Goal: Check status

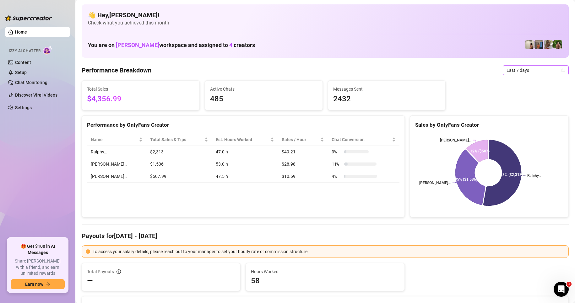
click at [533, 70] on span "Last 7 days" at bounding box center [536, 70] width 58 height 9
click at [520, 129] on div "Last 90 days Custom date Last 24 hours Last 7 days Last 30 days Last 90 days Cu…" at bounding box center [531, 103] width 66 height 53
click at [522, 122] on div "Custom date" at bounding box center [531, 123] width 56 height 7
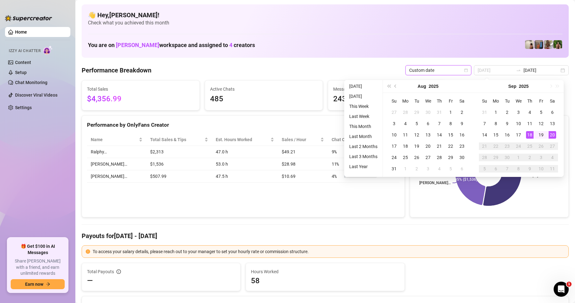
type input "2025-09-20"
click at [555, 133] on div "20" at bounding box center [553, 135] width 8 height 8
click at [555, 132] on div "20" at bounding box center [553, 135] width 8 height 8
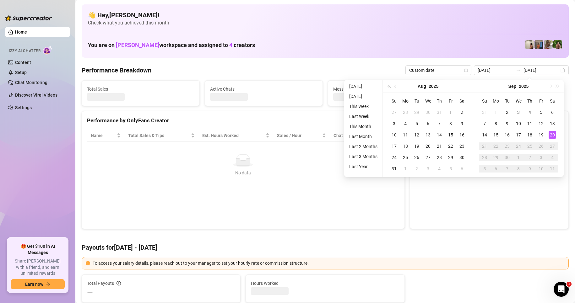
type input "2025-09-20"
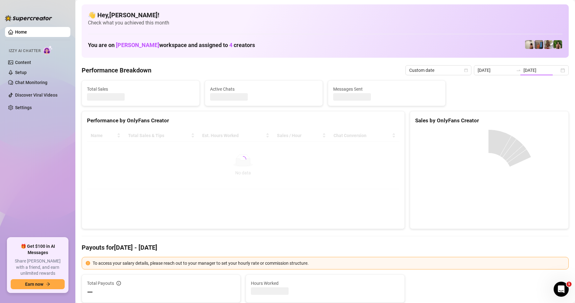
click at [280, 196] on div "Performance by OnlyFans Creator Name Total Sales & Tips Est. Hours Worked Sales…" at bounding box center [243, 170] width 323 height 118
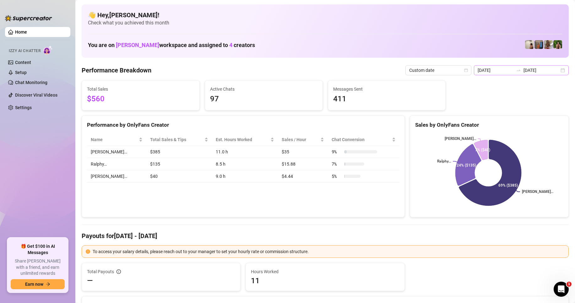
drag, startPoint x: 539, startPoint y: 66, endPoint x: 542, endPoint y: 70, distance: 5.4
click at [539, 65] on div "2025-09-20 2025-09-20" at bounding box center [521, 70] width 95 height 10
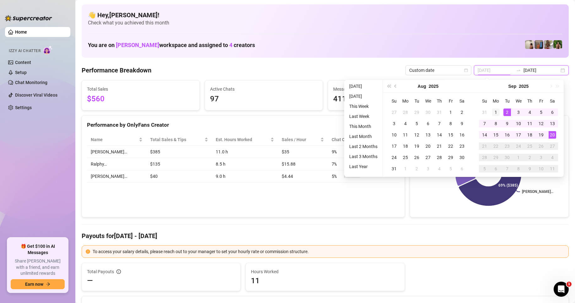
type input "2025-09-01"
click at [493, 115] on div "1" at bounding box center [496, 113] width 8 height 8
click at [553, 134] on div "20" at bounding box center [553, 135] width 8 height 8
type input "2025-09-11"
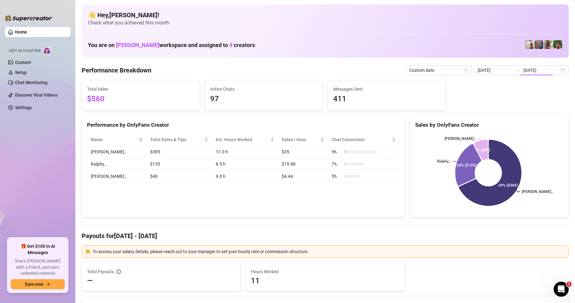
type input "2025-09-20"
click at [552, 134] on rect at bounding box center [488, 173] width 147 height 79
drag, startPoint x: 539, startPoint y: 69, endPoint x: 540, endPoint y: 76, distance: 7.6
click at [540, 68] on input "2025-09-20" at bounding box center [542, 70] width 36 height 7
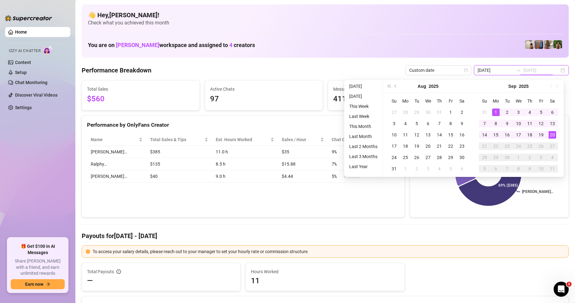
type input "2025-09-01"
click at [497, 109] on div "1" at bounding box center [496, 113] width 8 height 8
click at [552, 136] on div "20" at bounding box center [553, 135] width 8 height 8
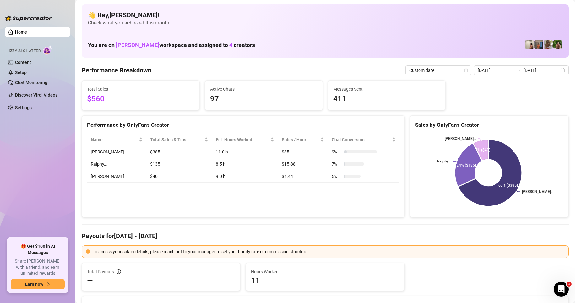
type input "2025-09-20"
click at [526, 68] on input "2025-09-20" at bounding box center [542, 70] width 36 height 7
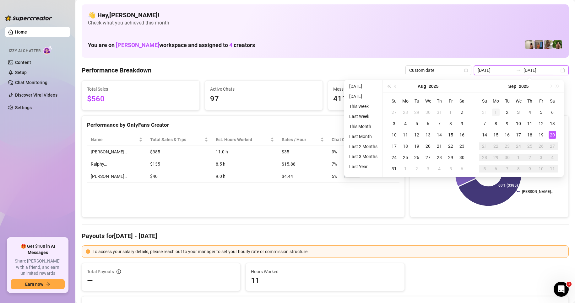
type input "2025-09-01"
click at [496, 110] on div "1" at bounding box center [496, 113] width 8 height 8
type input "2025-09-20"
click at [553, 135] on div "20" at bounding box center [553, 135] width 8 height 8
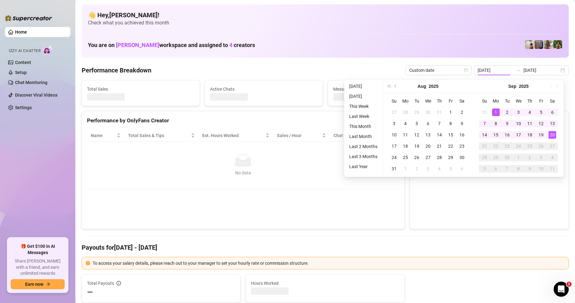
type input "2025-09-01"
type input "2025-09-20"
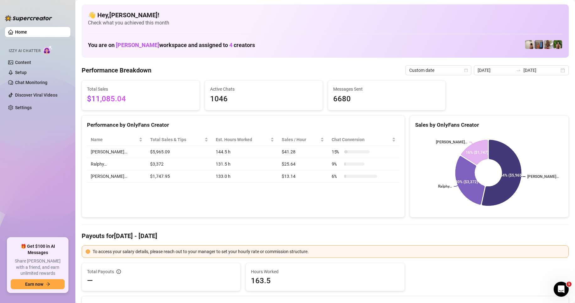
scroll to position [126, 0]
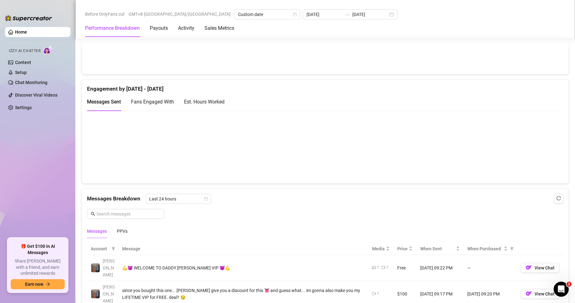
scroll to position [503, 0]
